Goal: Task Accomplishment & Management: Complete application form

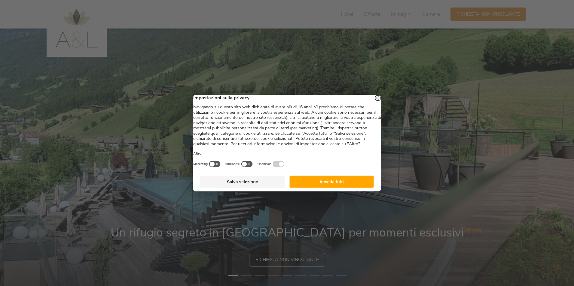
click at [336, 187] on button "Accetta tutti" at bounding box center [331, 182] width 84 height 12
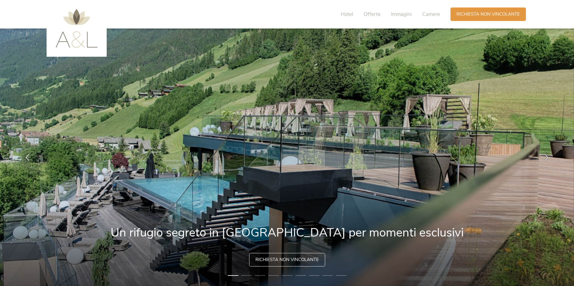
drag, startPoint x: 397, startPoint y: 191, endPoint x: 299, endPoint y: 178, distance: 99.1
click at [307, 180] on img at bounding box center [287, 158] width 574 height 258
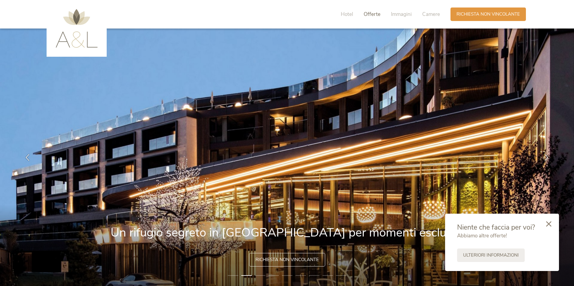
click at [372, 13] on span "Offerte" at bounding box center [371, 14] width 17 height 7
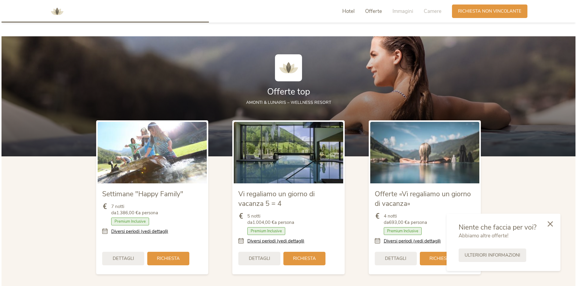
scroll to position [664, 0]
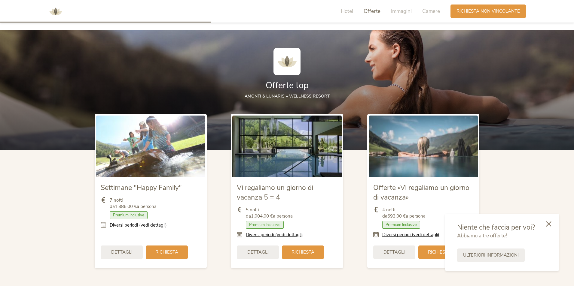
click at [125, 213] on span "Premium Inclusive" at bounding box center [129, 215] width 38 height 8
click at [548, 222] on icon at bounding box center [548, 223] width 5 height 5
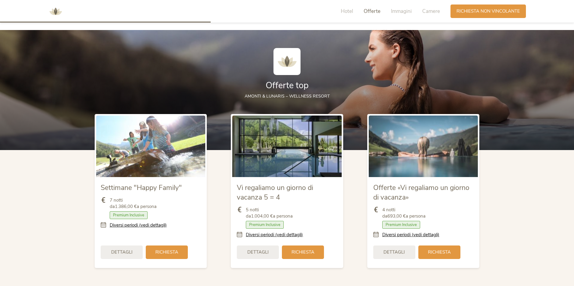
click at [102, 226] on icon at bounding box center [105, 225] width 9 height 6
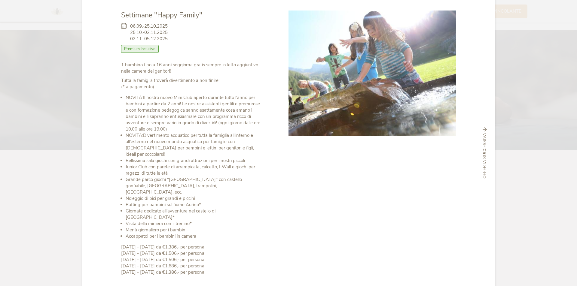
scroll to position [0, 0]
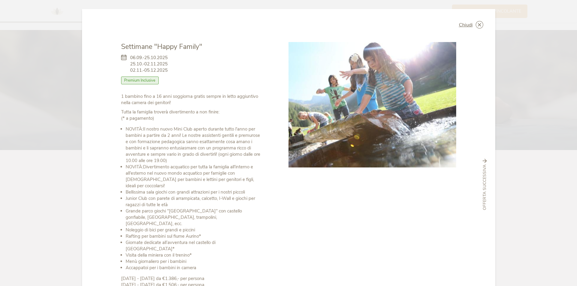
click at [135, 82] on span "Premium Inclusive" at bounding box center [140, 81] width 38 height 8
click at [459, 23] on span "Chiudi" at bounding box center [466, 25] width 14 height 5
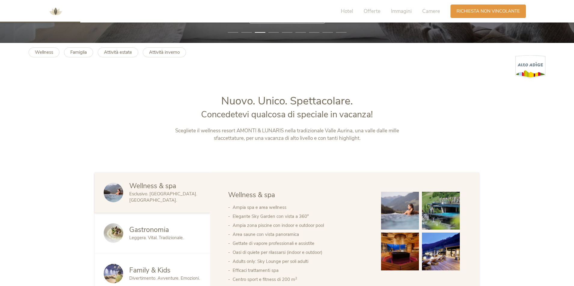
scroll to position [303, 0]
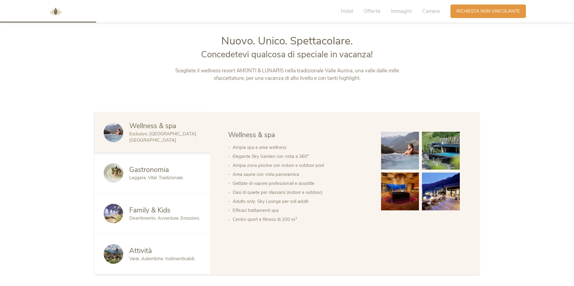
click at [143, 250] on span "Attività" at bounding box center [140, 250] width 23 height 9
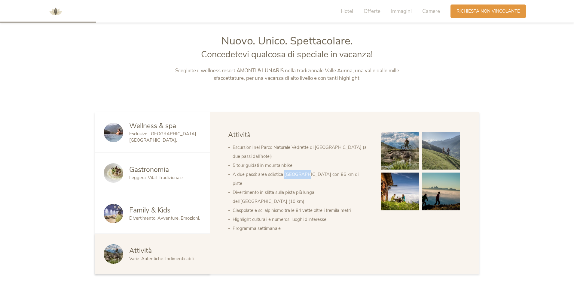
drag, startPoint x: 286, startPoint y: 174, endPoint x: 305, endPoint y: 175, distance: 19.9
click at [305, 175] on li "A due passi: area sciistica Klausberg con 86 km di piste" at bounding box center [300, 179] width 136 height 18
copy li "Klausberg"
click at [337, 217] on div "Wellness & spa Gastronomia Family & Kids Attività Wellness & spa Ampia spa e ar…" at bounding box center [344, 193] width 269 height 162
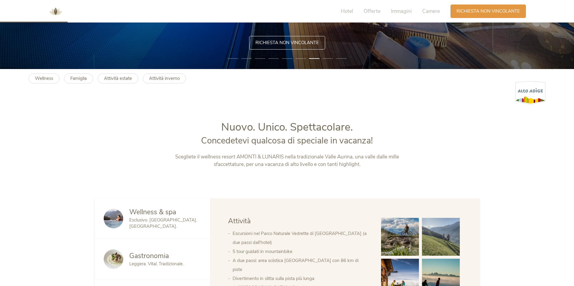
scroll to position [213, 0]
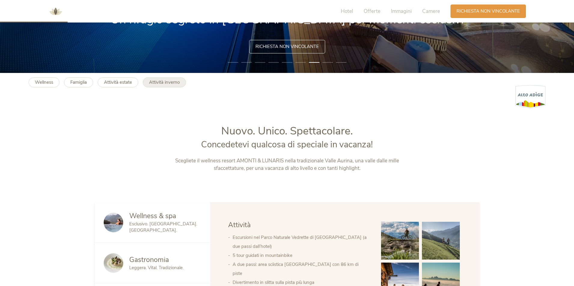
click at [160, 86] on link "Attività inverno" at bounding box center [164, 82] width 43 height 10
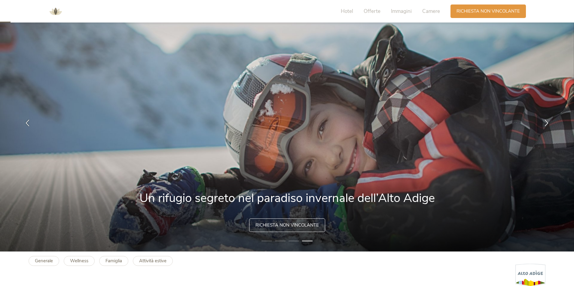
scroll to position [30, 0]
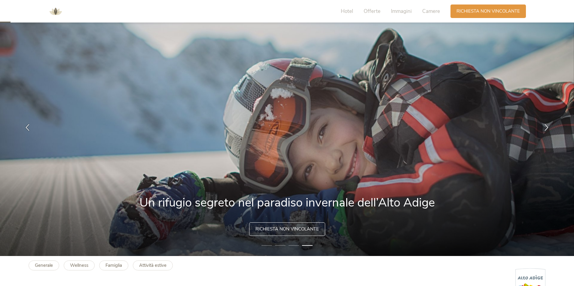
click at [292, 230] on span "Richiesta non vincolante" at bounding box center [286, 229] width 63 height 6
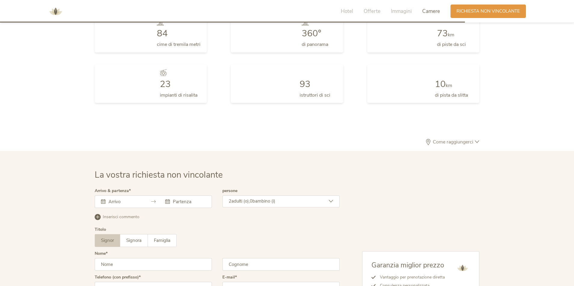
scroll to position [1650, 0]
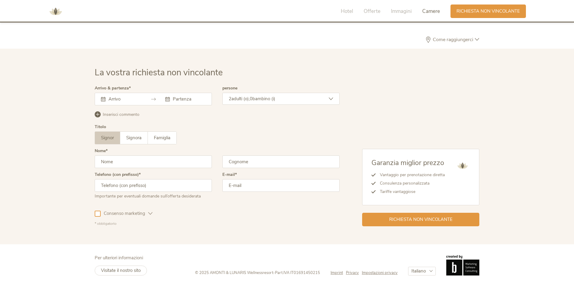
click at [104, 101] on icon at bounding box center [103, 99] width 5 height 5
click at [106, 98] on div at bounding box center [121, 99] width 40 height 6
click at [99, 99] on div at bounding box center [153, 99] width 117 height 13
click at [103, 97] on icon at bounding box center [103, 99] width 5 height 5
click at [101, 98] on icon at bounding box center [103, 99] width 5 height 5
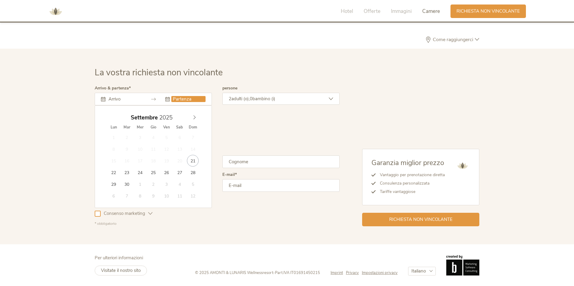
click at [180, 97] on input "text" at bounding box center [188, 99] width 34 height 6
click at [128, 98] on input "text" at bounding box center [124, 99] width 34 height 6
click at [193, 116] on icon at bounding box center [194, 117] width 4 height 4
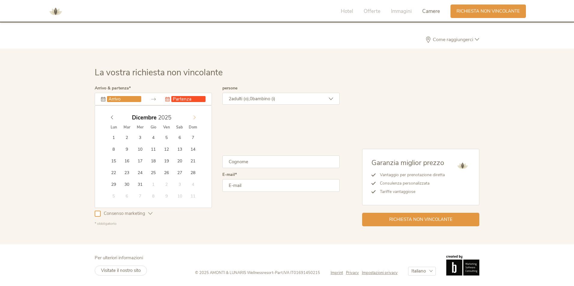
type input "2026"
click at [193, 116] on icon at bounding box center [194, 117] width 4 height 4
type input "[DATE]"
type input "2026"
type input "[DATE]"
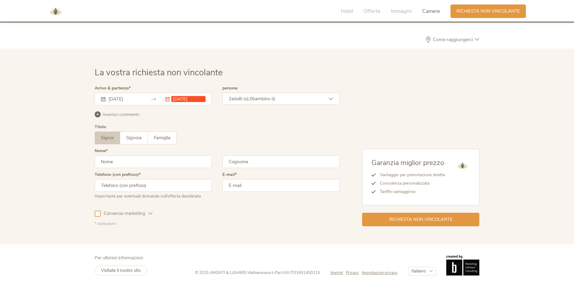
click at [194, 129] on div "Titolo Signor Signora Famiglia Signor Signora [GEOGRAPHIC_DATA]" at bounding box center [217, 137] width 245 height 24
click at [106, 101] on div "[DATE]" at bounding box center [121, 99] width 40 height 6
click at [102, 99] on icon at bounding box center [103, 99] width 5 height 5
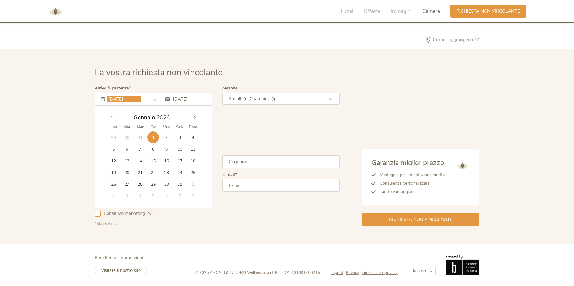
click at [119, 102] on input "[DATE]" at bounding box center [124, 99] width 34 height 6
type input "[DATE]"
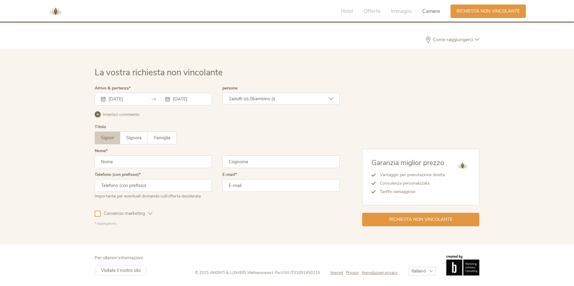
click at [115, 114] on span "Inserisci commento" at bounding box center [121, 115] width 37 height 6
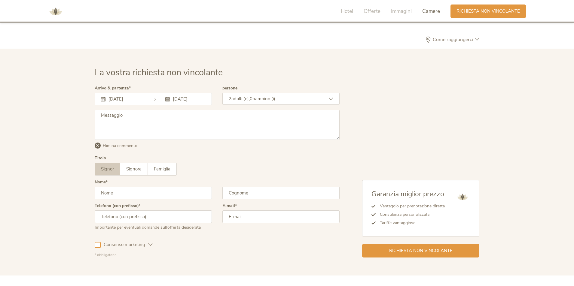
click at [115, 114] on textarea at bounding box center [217, 125] width 245 height 30
click at [193, 162] on div "Titolo Signor Signora Famiglia Signor Signora [GEOGRAPHIC_DATA]" at bounding box center [217, 168] width 245 height 24
click at [116, 147] on span "Elimina commento" at bounding box center [120, 146] width 35 height 6
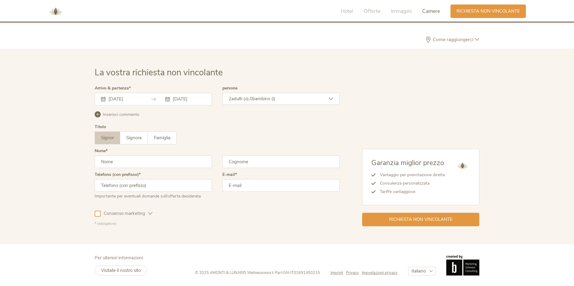
click at [329, 100] on icon at bounding box center [331, 99] width 5 height 5
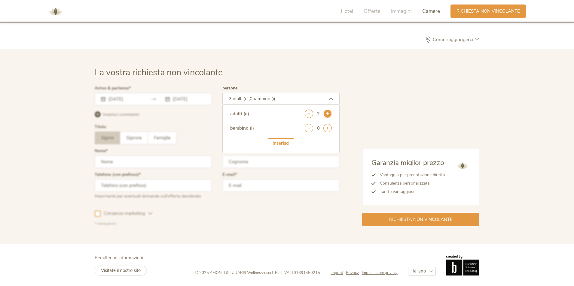
click at [326, 116] on icon at bounding box center [327, 114] width 8 height 8
click at [327, 129] on icon at bounding box center [327, 128] width 8 height 8
click at [316, 147] on select "seleziona 0 1 2 3 4 5 6 7 8 9 10 11 12 13 14 15 16 17" at bounding box center [317, 145] width 30 height 10
select select "11"
click at [302, 140] on select "seleziona 0 1 2 3 4 5 6 7 8 9 10 11 12 13 14 15 16 17" at bounding box center [317, 145] width 30 height 10
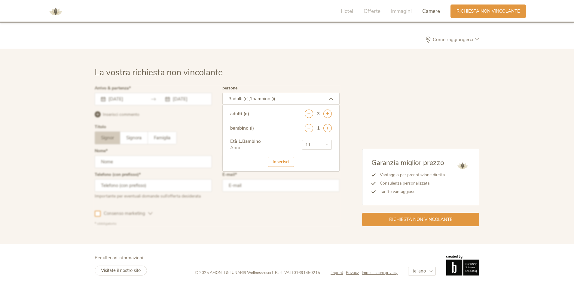
click at [284, 164] on div "Inserisci" at bounding box center [281, 162] width 26 height 10
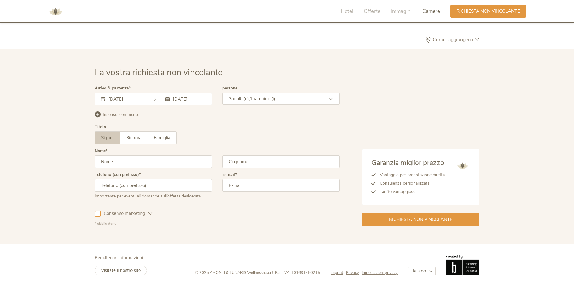
click at [282, 138] on div "Signor Signora Famiglia Signor Signora [GEOGRAPHIC_DATA]" at bounding box center [217, 138] width 245 height 13
click at [114, 114] on span "Inserisci commento" at bounding box center [121, 115] width 37 height 6
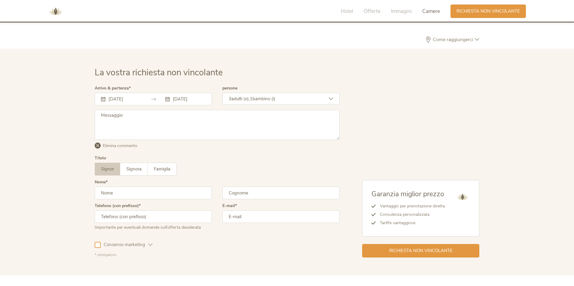
click at [119, 127] on textarea at bounding box center [217, 125] width 245 height 30
drag, startPoint x: 200, startPoint y: 115, endPoint x: 203, endPoint y: 132, distance: 17.4
click at [199, 116] on textarea "Buonasera, desideravo un preventivo per la prima settimana di gennaio a partire…" at bounding box center [217, 125] width 245 height 30
click at [217, 116] on textarea "Buonasera, desideravo un preventivo per una settimana di gennaio a partire dal …" at bounding box center [217, 125] width 245 height 30
click at [235, 115] on textarea "Buonasera, desideravo un preventivo per una settimana a gennaio a partire dal 1…" at bounding box center [217, 125] width 245 height 30
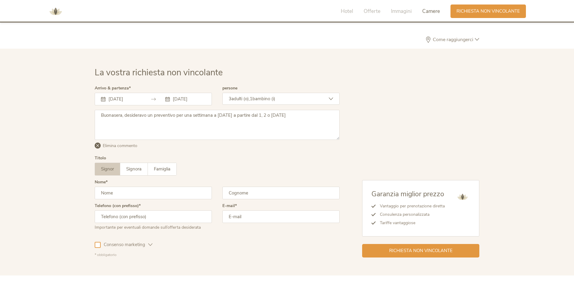
click at [309, 116] on textarea "Buonasera, desideravo un preventivo per una settimana a [DATE] a partire dal 1,…" at bounding box center [217, 125] width 245 height 30
type textarea "Buonasera, desideravo un preventivo per una settimana a [DATE] a partire dal 1,…"
click at [120, 199] on input "text" at bounding box center [153, 193] width 117 height 13
click at [118, 192] on input "text" at bounding box center [153, 193] width 117 height 13
type input "[PERSON_NAME]"
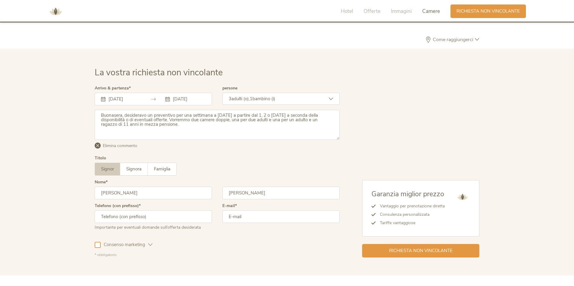
type input "[PERSON_NAME]"
click at [110, 216] on input "text" at bounding box center [153, 217] width 117 height 13
type input "3933855828"
click at [232, 218] on input "email" at bounding box center [280, 217] width 117 height 13
type input "[EMAIL_ADDRESS][DOMAIN_NAME]"
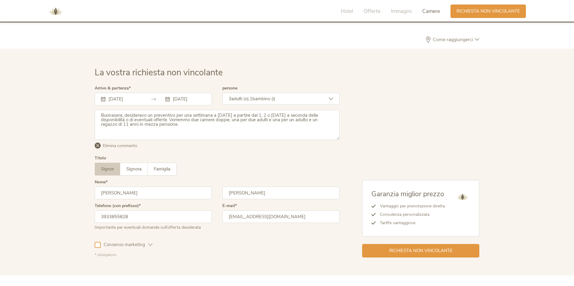
click at [270, 233] on div "E-mail [EMAIL_ADDRESS][DOMAIN_NAME]" at bounding box center [280, 219] width 117 height 31
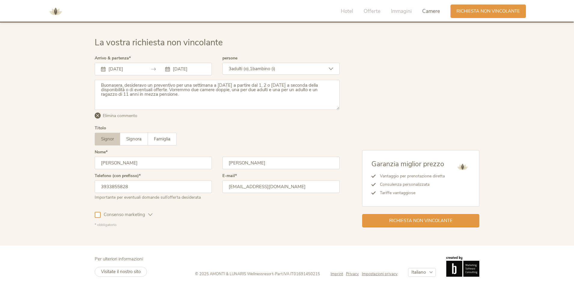
scroll to position [1682, 0]
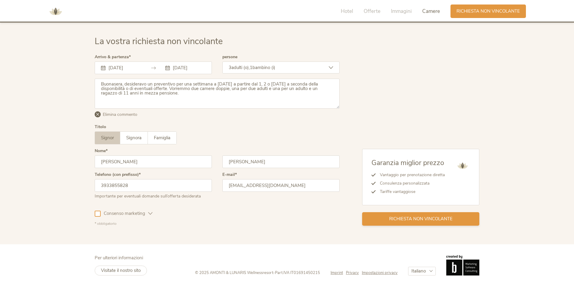
click at [421, 218] on span "Richiesta non vincolante" at bounding box center [420, 219] width 63 height 6
